Goal: Task Accomplishment & Management: Manage account settings

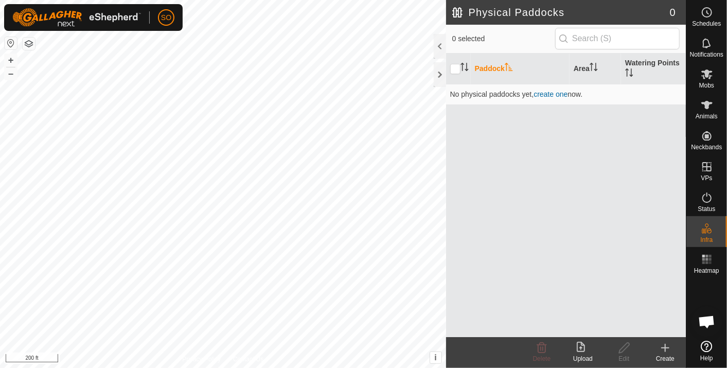
scroll to position [2746, 0]
click at [278, 367] on html "SO Schedules Notifications Mobs Animals Neckbands VPs Status Infra Heatmap Help…" at bounding box center [363, 184] width 727 height 368
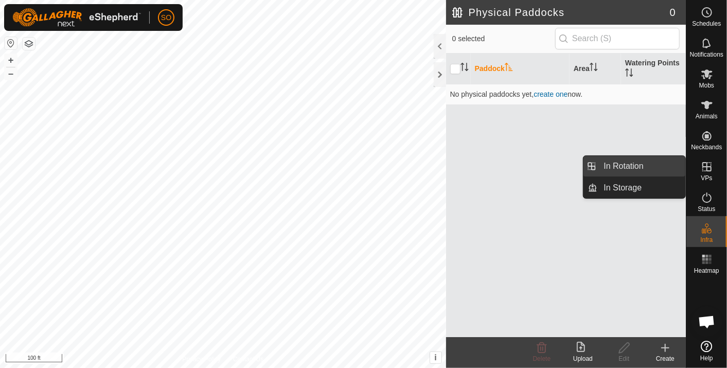
click at [623, 163] on link "In Rotation" at bounding box center [642, 166] width 88 height 21
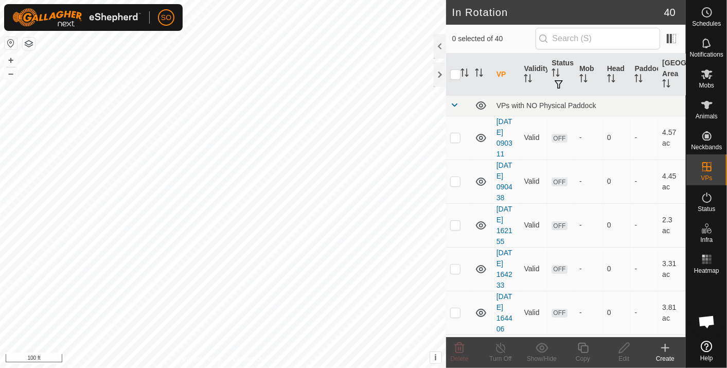
click at [666, 345] on icon at bounding box center [665, 347] width 12 height 12
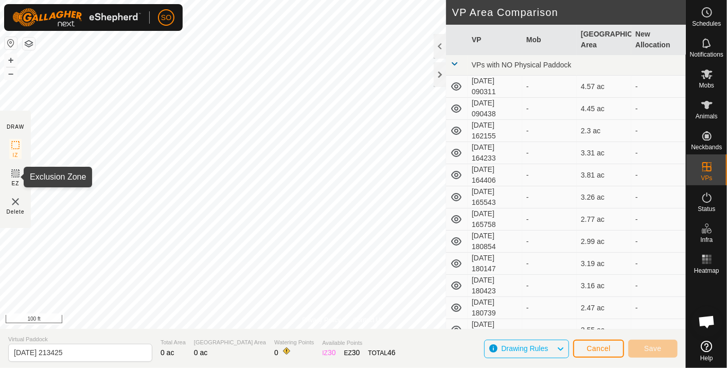
click at [15, 172] on icon at bounding box center [15, 173] width 12 height 12
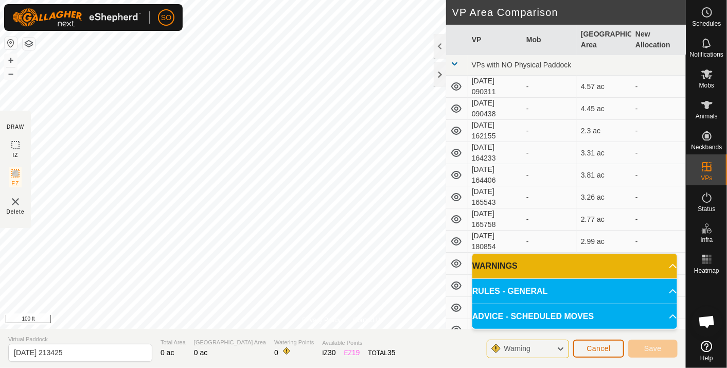
click at [605, 346] on span "Cancel" at bounding box center [598, 348] width 24 height 8
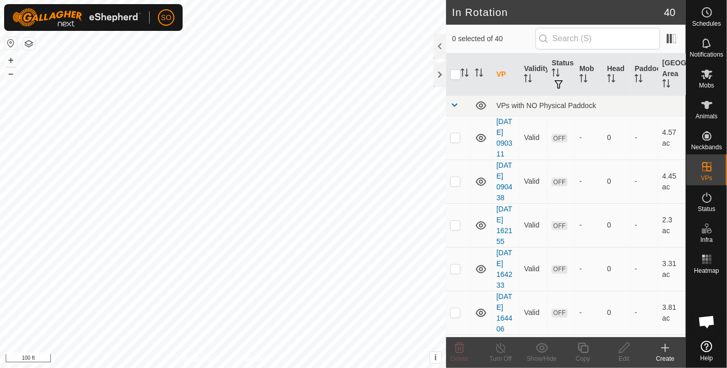
click at [227, 367] on html "SO Schedules Notifications Mobs Animals Neckbands VPs Status Infra Heatmap Help…" at bounding box center [363, 184] width 727 height 368
click at [665, 347] on icon at bounding box center [665, 347] width 12 height 12
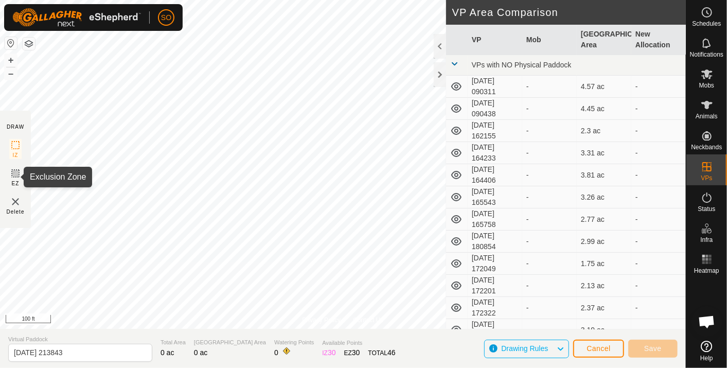
click at [15, 173] on icon at bounding box center [15, 173] width 6 height 6
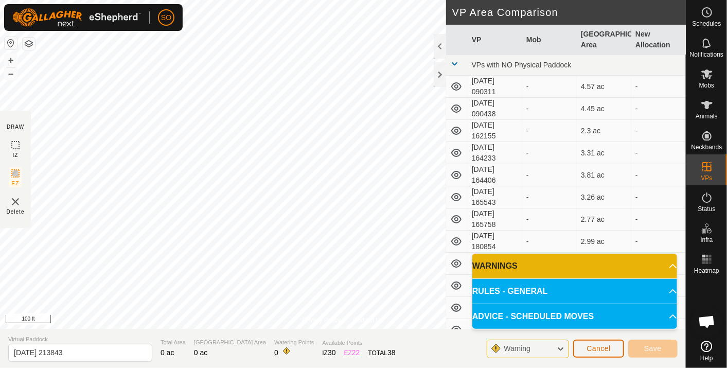
click at [602, 347] on span "Cancel" at bounding box center [598, 348] width 24 height 8
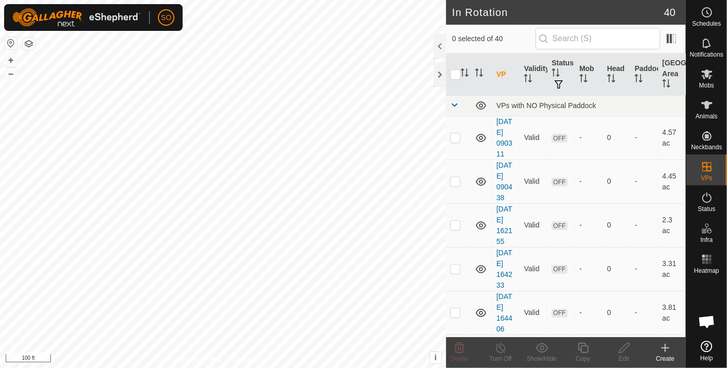
click at [666, 344] on icon at bounding box center [665, 347] width 12 height 12
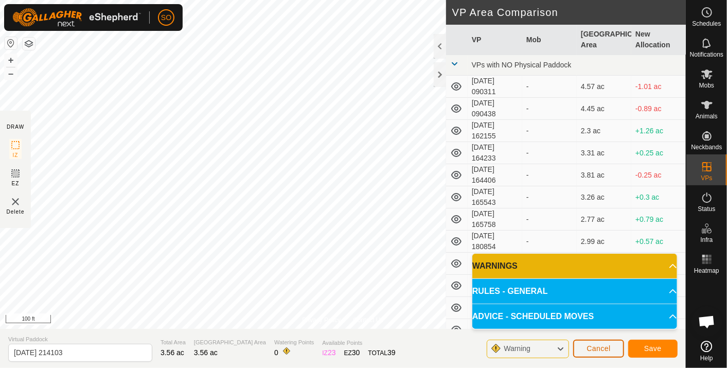
click at [596, 346] on span "Cancel" at bounding box center [598, 348] width 24 height 8
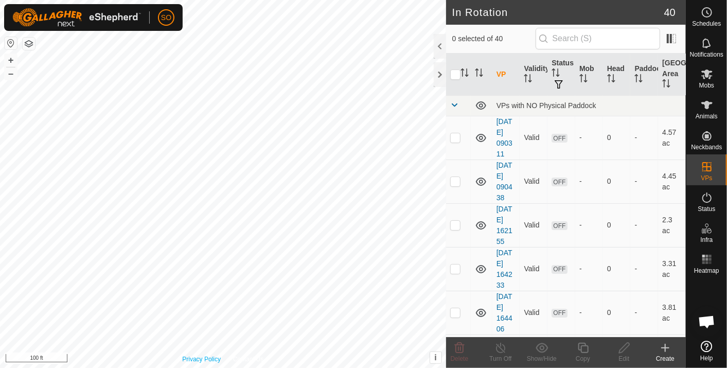
click at [212, 367] on html "SO Schedules Notifications Mobs Animals Neckbands VPs Status Infra Heatmap Help…" at bounding box center [363, 184] width 727 height 368
click at [0, 56] on html "SO Schedules Notifications Mobs Animals Neckbands VPs Status Infra Heatmap Help…" at bounding box center [363, 184] width 727 height 368
click at [354, 367] on html "SO Schedules Notifications Mobs Animals Neckbands VPs Status Infra Heatmap Help…" at bounding box center [363, 184] width 727 height 368
click at [0, 272] on html "SO Schedules Notifications Mobs Animals Neckbands VPs Status Infra Heatmap Help…" at bounding box center [363, 184] width 727 height 368
click at [214, 367] on html "SO Schedules Notifications Mobs Animals Neckbands VPs Status Infra Heatmap Help…" at bounding box center [363, 184] width 727 height 368
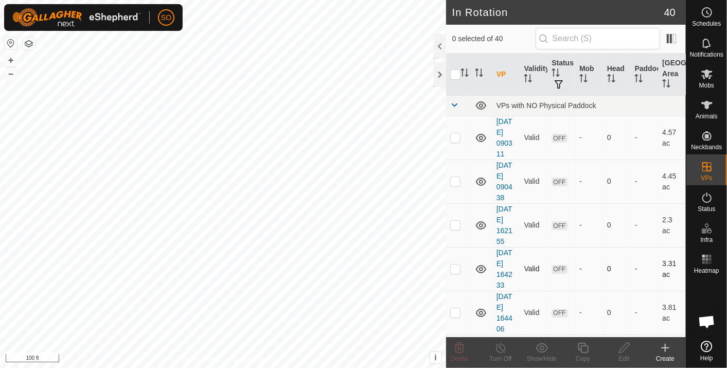
click at [475, 275] on div "In Rotation 40 0 selected of 40 VP Validity Status Mob Head Paddock Grazing Are…" at bounding box center [342, 184] width 685 height 368
click at [195, 367] on html "SO Schedules Notifications Mobs Animals Neckbands VPs Status Infra Heatmap Help…" at bounding box center [363, 184] width 727 height 368
click at [711, 12] on circle at bounding box center [706, 12] width 9 height 9
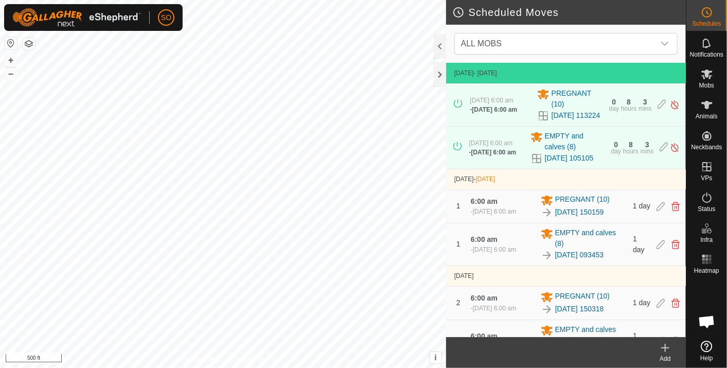
drag, startPoint x: 521, startPoint y: 276, endPoint x: 529, endPoint y: 273, distance: 8.3
click at [529, 265] on div "1 6:00 am [DATE], 6:00 am EMPTY and calves [PHONE_NUMBER][DATE] 093453 1 day" at bounding box center [565, 244] width 231 height 42
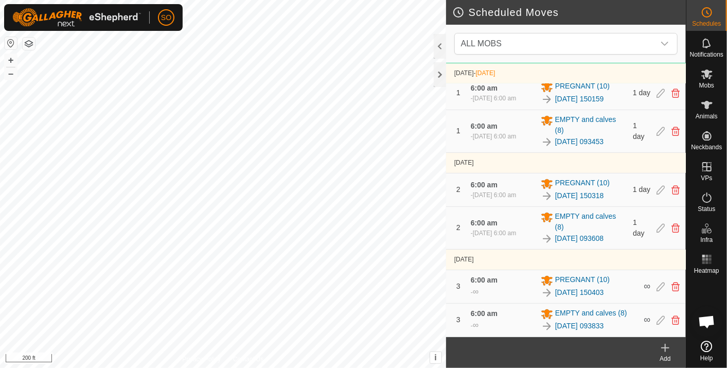
scroll to position [129, 0]
click at [666, 345] on icon at bounding box center [665, 347] width 12 height 12
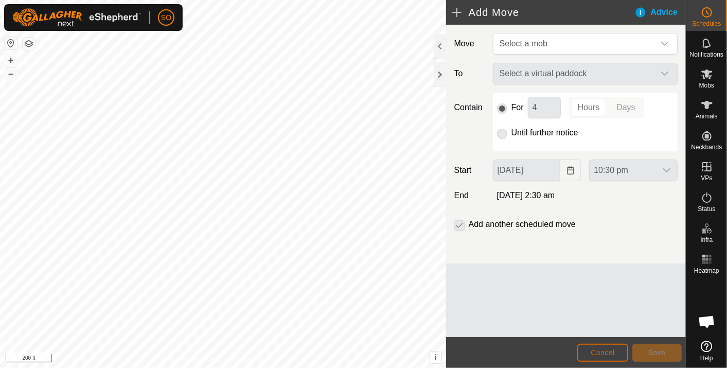
click at [598, 349] on span "Cancel" at bounding box center [602, 352] width 24 height 8
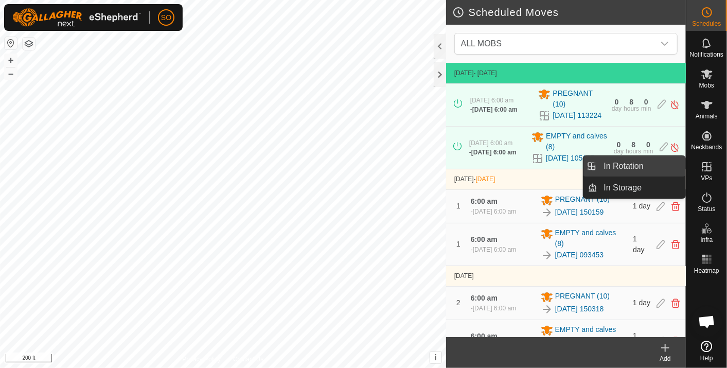
click at [620, 162] on link "In Rotation" at bounding box center [642, 166] width 88 height 21
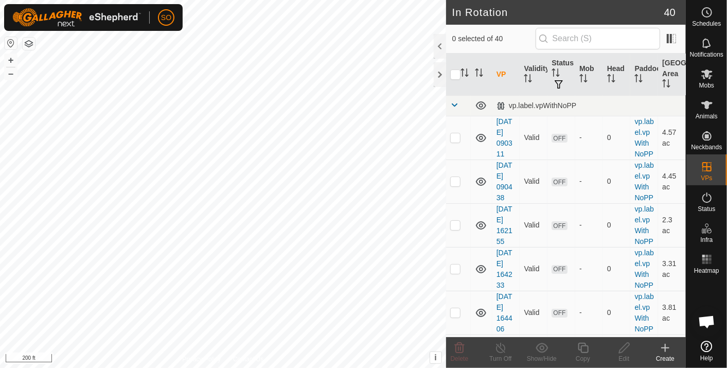
click at [666, 343] on icon at bounding box center [665, 347] width 12 height 12
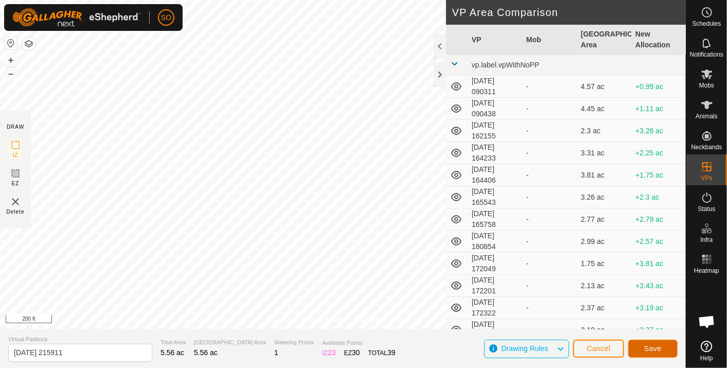
click at [653, 349] on span "Save" at bounding box center [652, 348] width 17 height 8
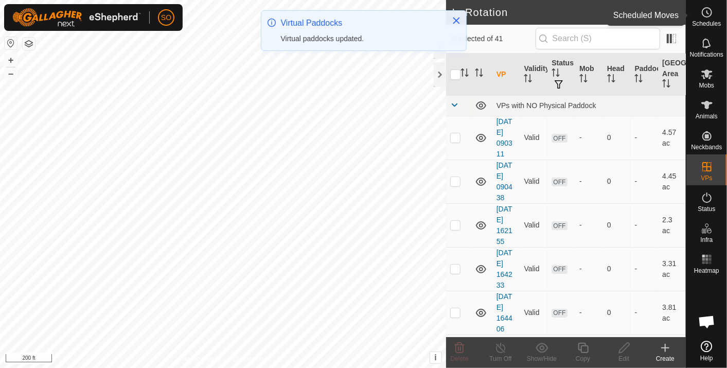
click at [705, 10] on icon at bounding box center [706, 12] width 12 height 12
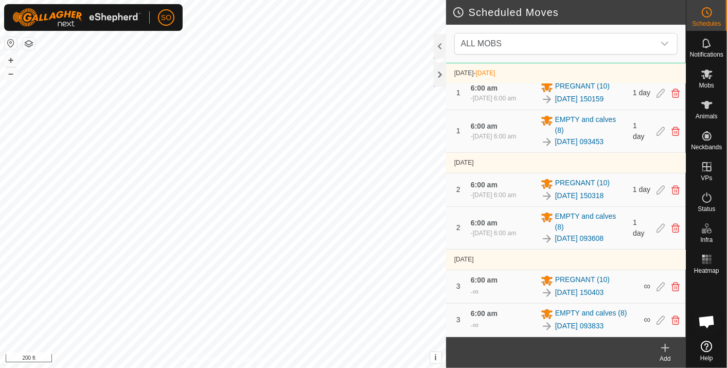
scroll to position [129, 0]
click at [665, 345] on icon at bounding box center [665, 347] width 12 height 12
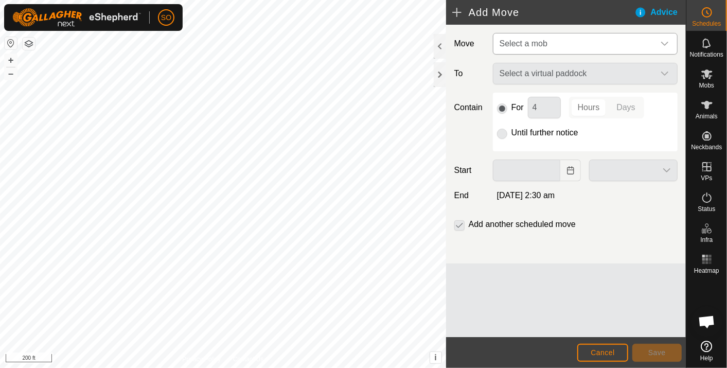
click at [664, 41] on icon "dropdown trigger" at bounding box center [664, 44] width 8 height 8
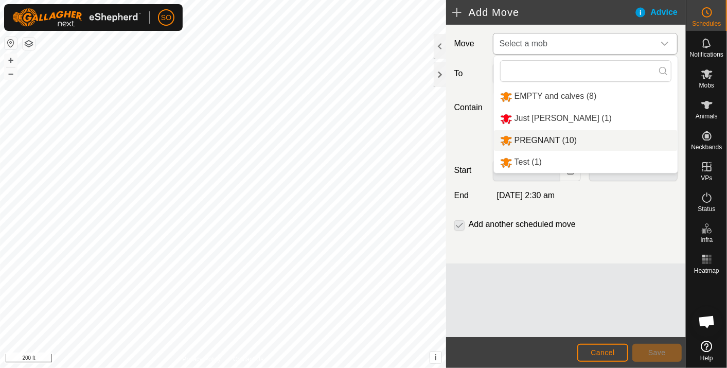
click at [544, 137] on li "PREGNANT (10)" at bounding box center [586, 140] width 184 height 21
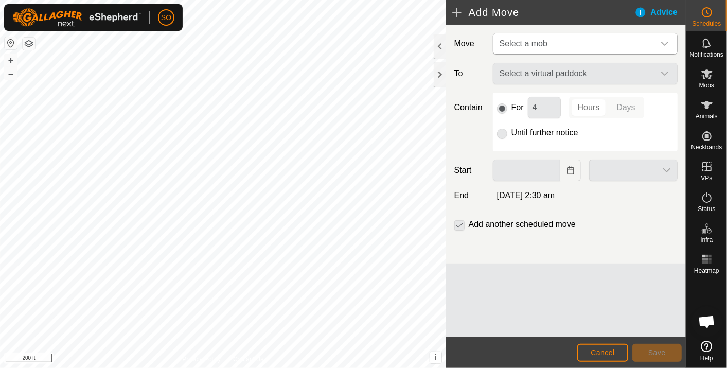
type input "[DATE]"
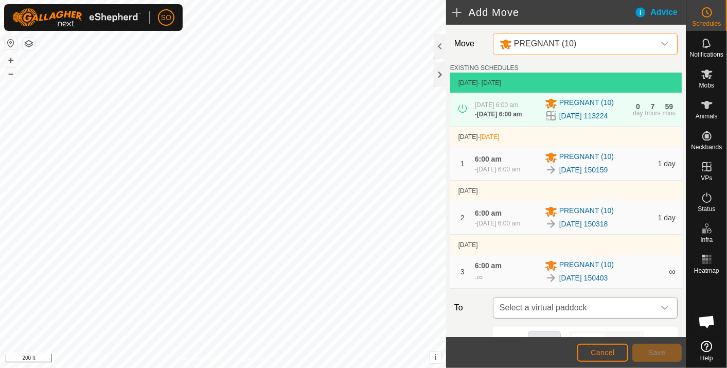
click at [589, 313] on span "Select a virtual paddock" at bounding box center [574, 307] width 159 height 21
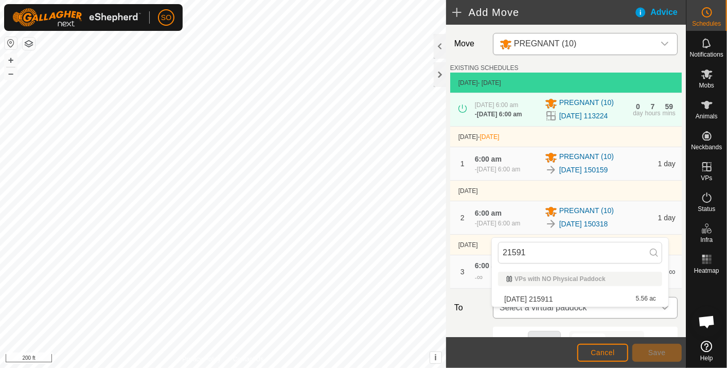
type input "215911"
click at [549, 295] on li "[DATE] 215911 5.56 ac" at bounding box center [580, 298] width 164 height 15
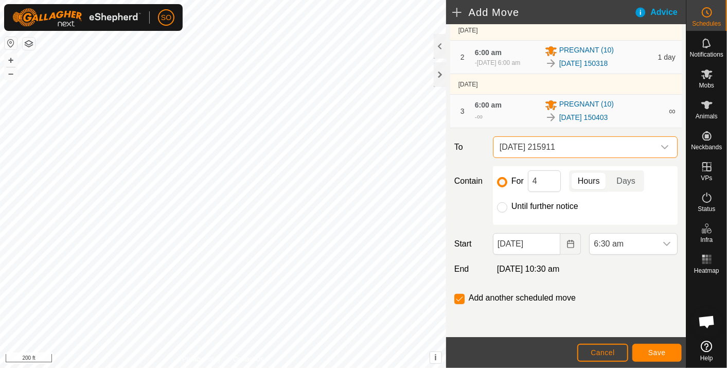
scroll to position [168, 0]
click at [501, 207] on input "Until further notice" at bounding box center [502, 207] width 10 height 10
radio input "true"
checkbox input "false"
click at [566, 242] on icon "Choose Date" at bounding box center [570, 244] width 8 height 8
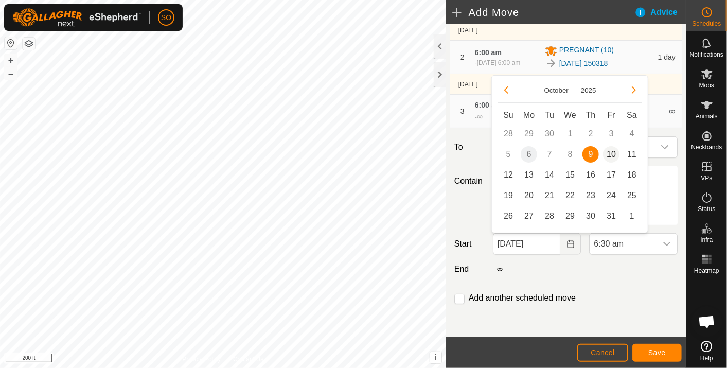
click at [613, 152] on span "10" at bounding box center [611, 154] width 16 height 16
type input "[DATE]"
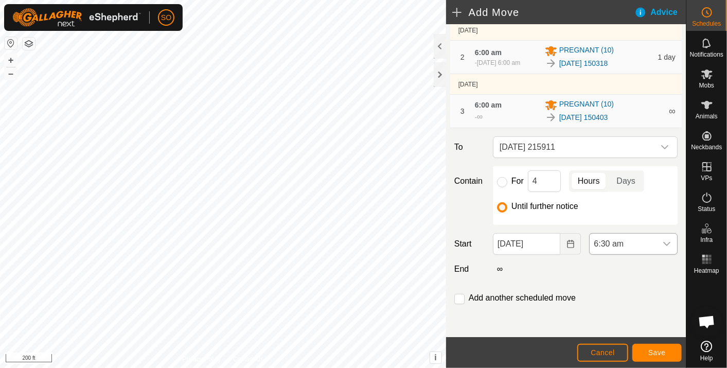
click at [662, 242] on icon "dropdown trigger" at bounding box center [666, 244] width 8 height 8
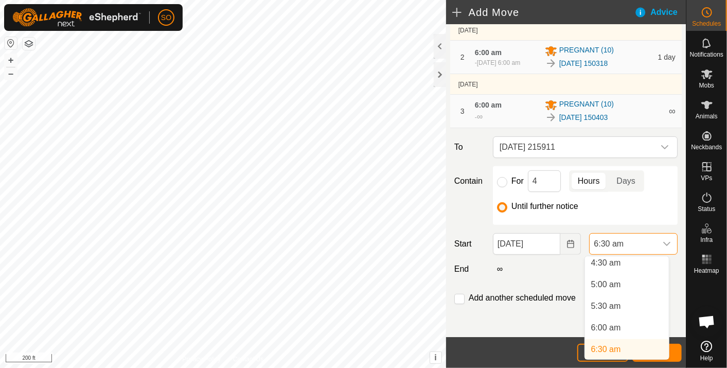
scroll to position [194, 0]
click at [601, 326] on li "6:00 am" at bounding box center [627, 331] width 84 height 21
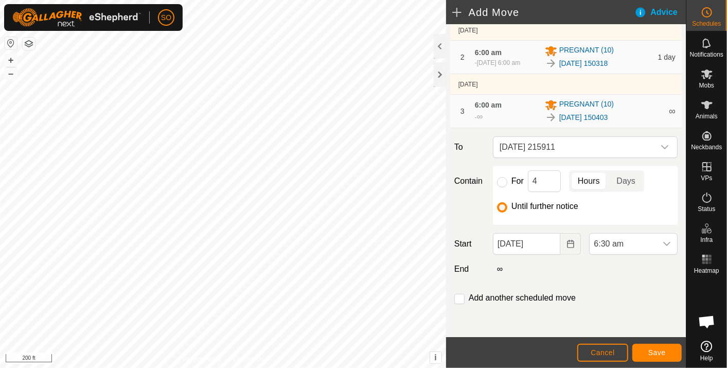
scroll to position [198, 0]
click at [659, 351] on span "Save" at bounding box center [656, 352] width 17 height 8
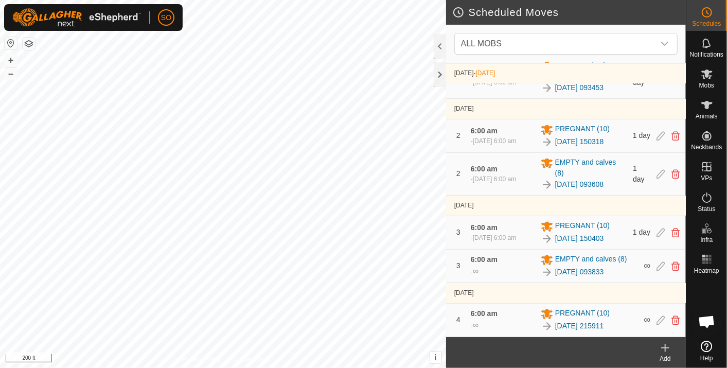
scroll to position [184, 0]
